Goal: Use online tool/utility: Utilize a website feature to perform a specific function

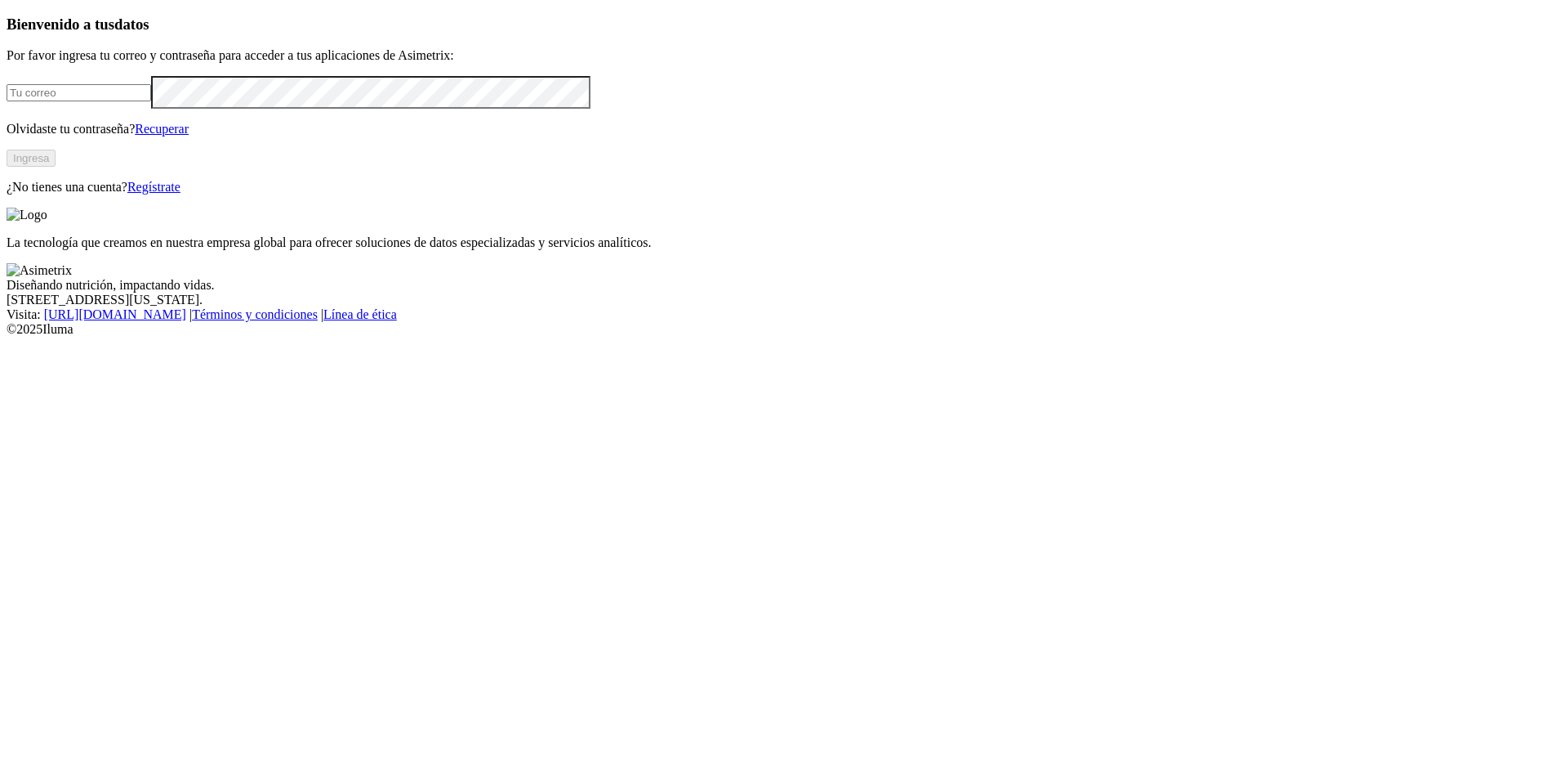
type input "[PERSON_NAME][EMAIL_ADDRESS][PERSON_NAME][DOMAIN_NAME]"
click at [56, 167] on button "Ingresa" at bounding box center [31, 158] width 49 height 17
